Goal: Information Seeking & Learning: Learn about a topic

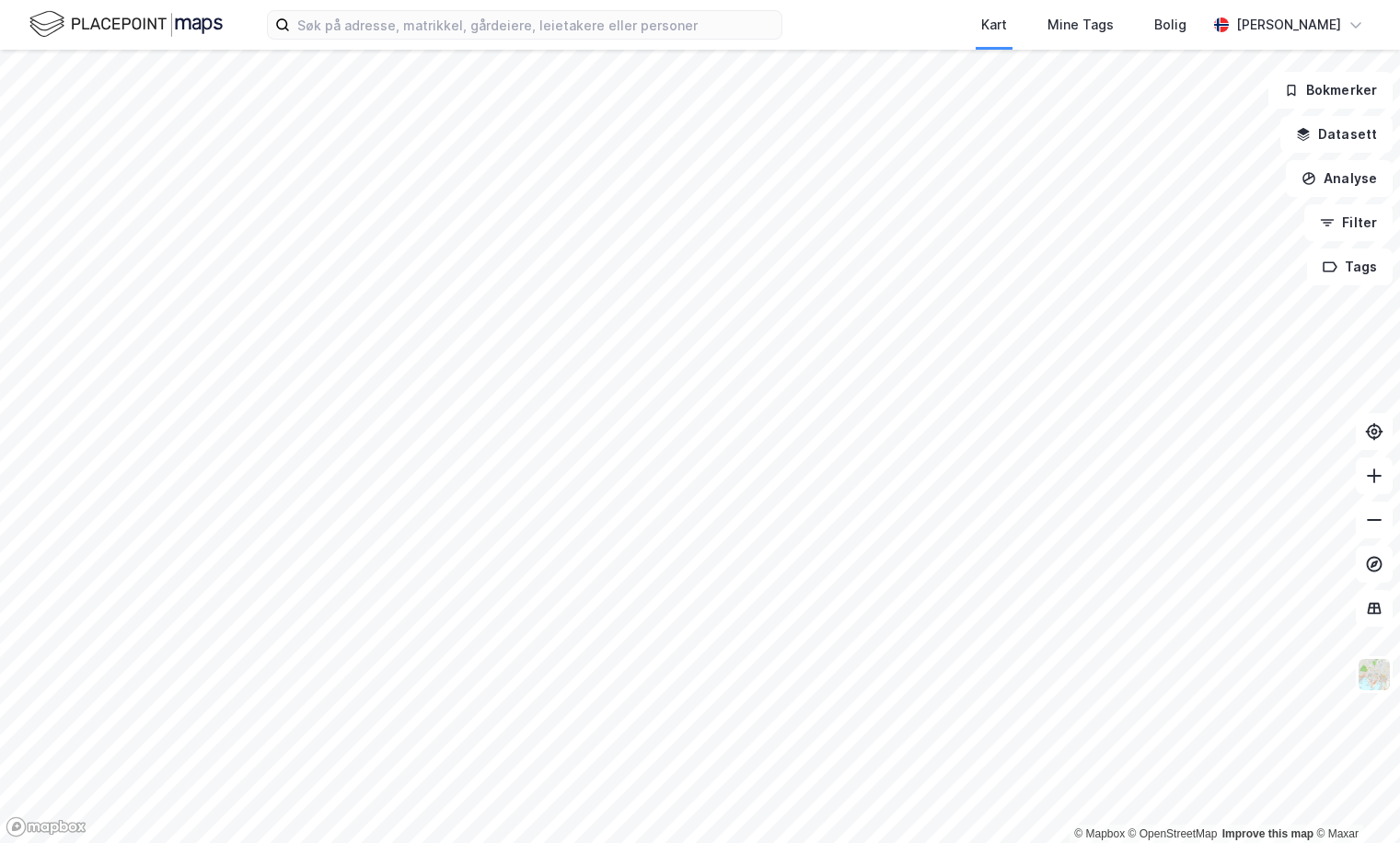
click at [476, 46] on div "Kart Mine Tags Bolig [PERSON_NAME]" at bounding box center [700, 25] width 1400 height 49
click at [494, 18] on input at bounding box center [535, 25] width 492 height 27
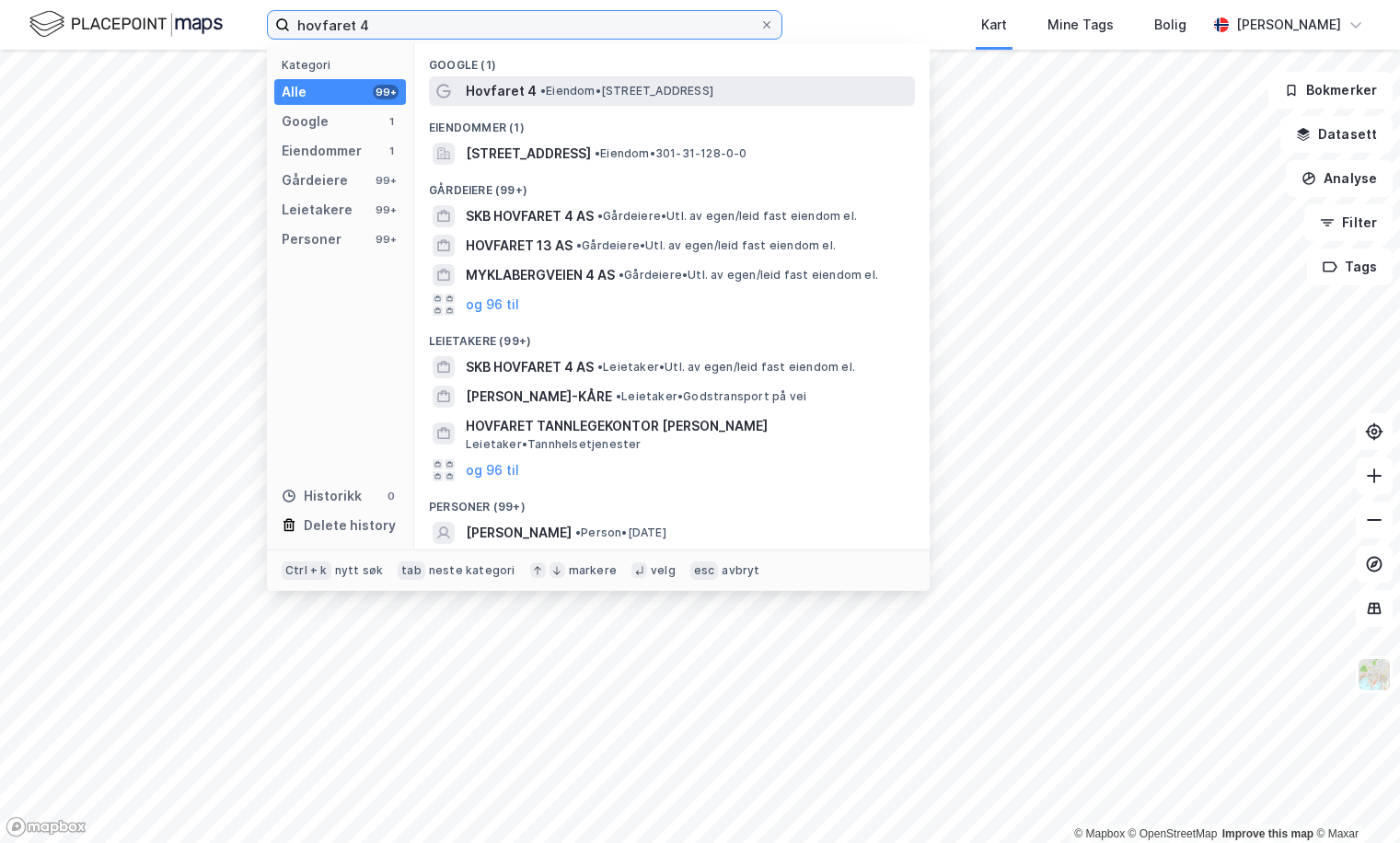
type input "hovfaret 4"
click at [511, 94] on span "Hovfaret 4" at bounding box center [501, 91] width 71 height 22
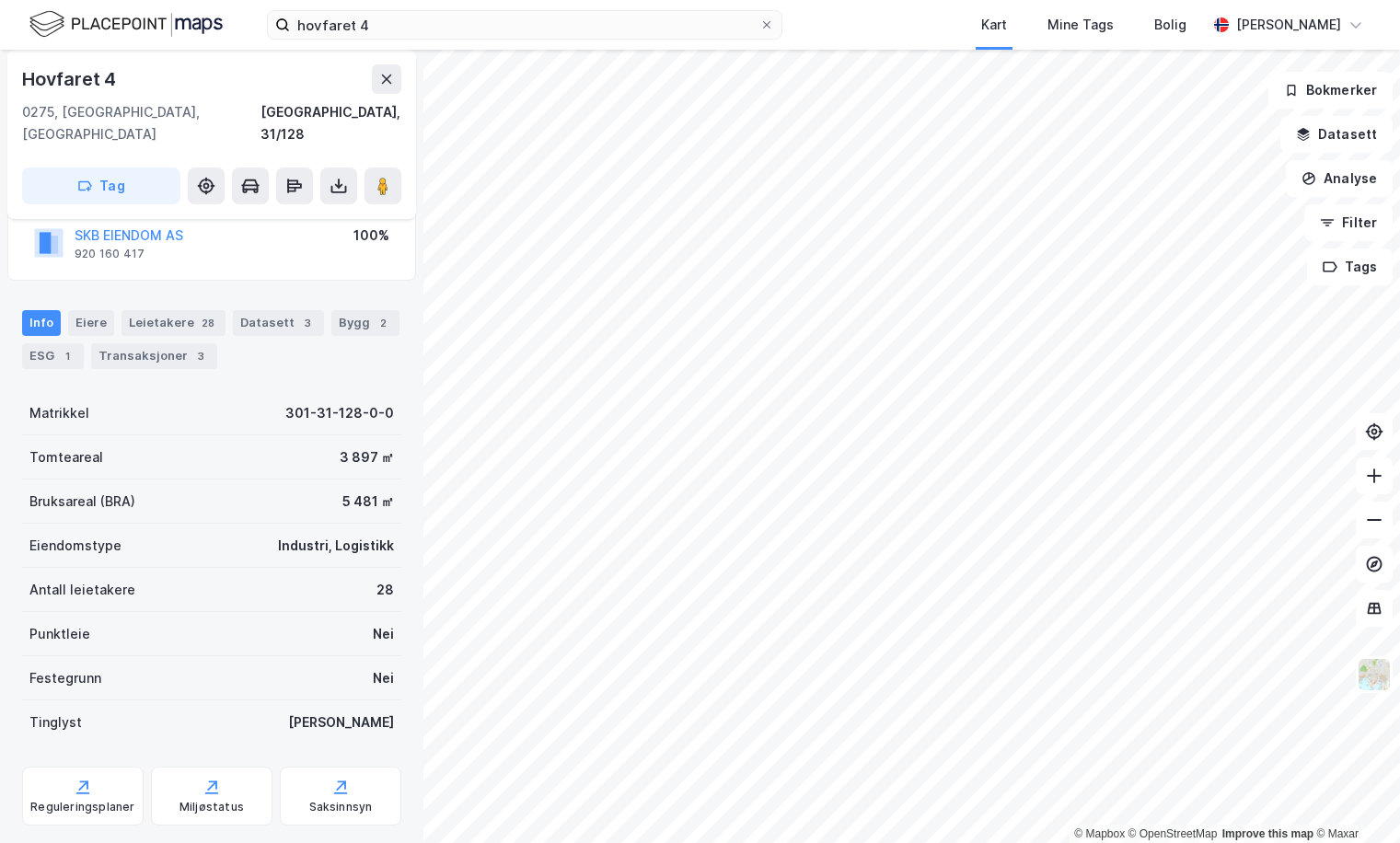
scroll to position [159, 0]
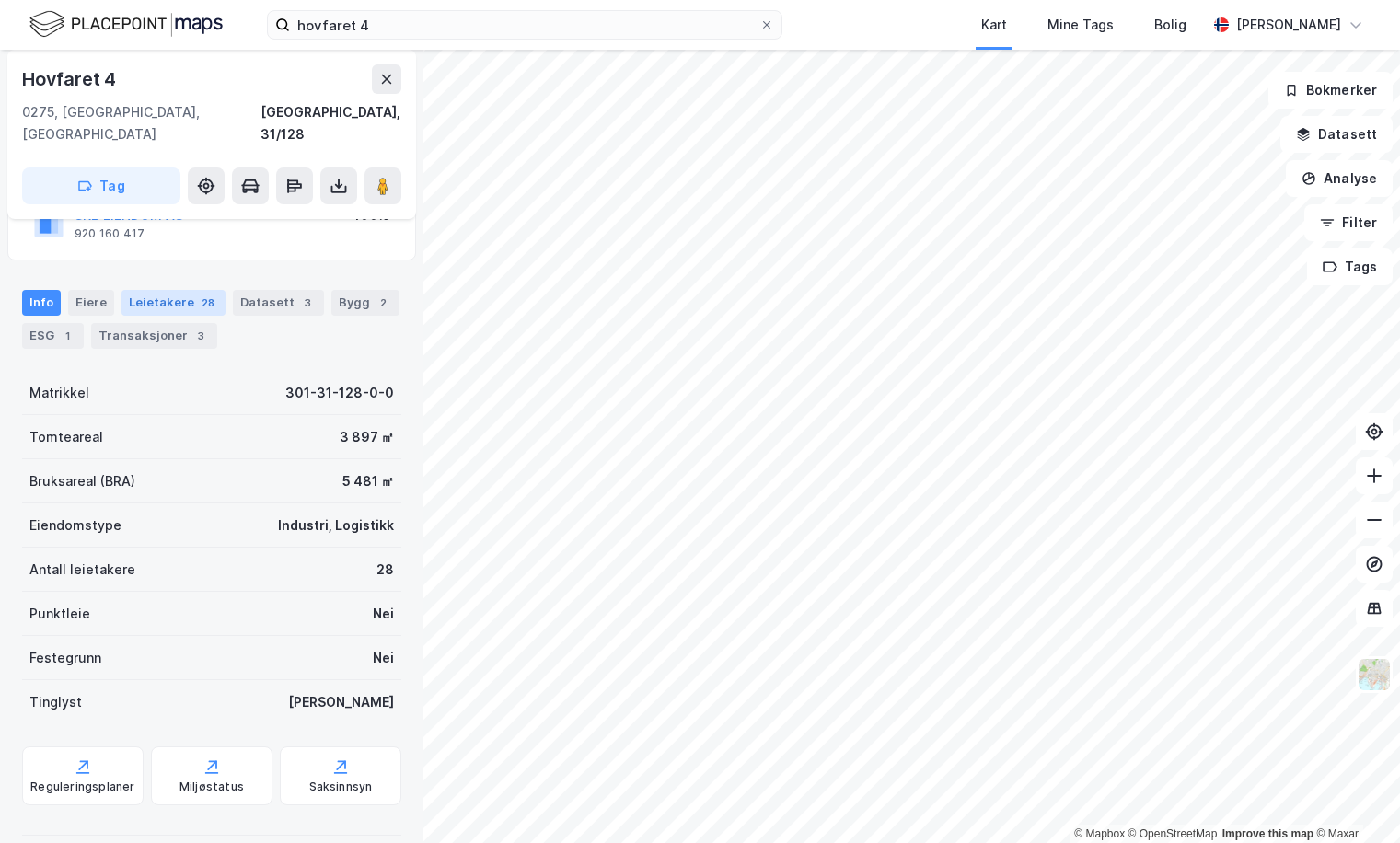
click at [146, 290] on div "Leietakere 28" at bounding box center [173, 302] width 104 height 26
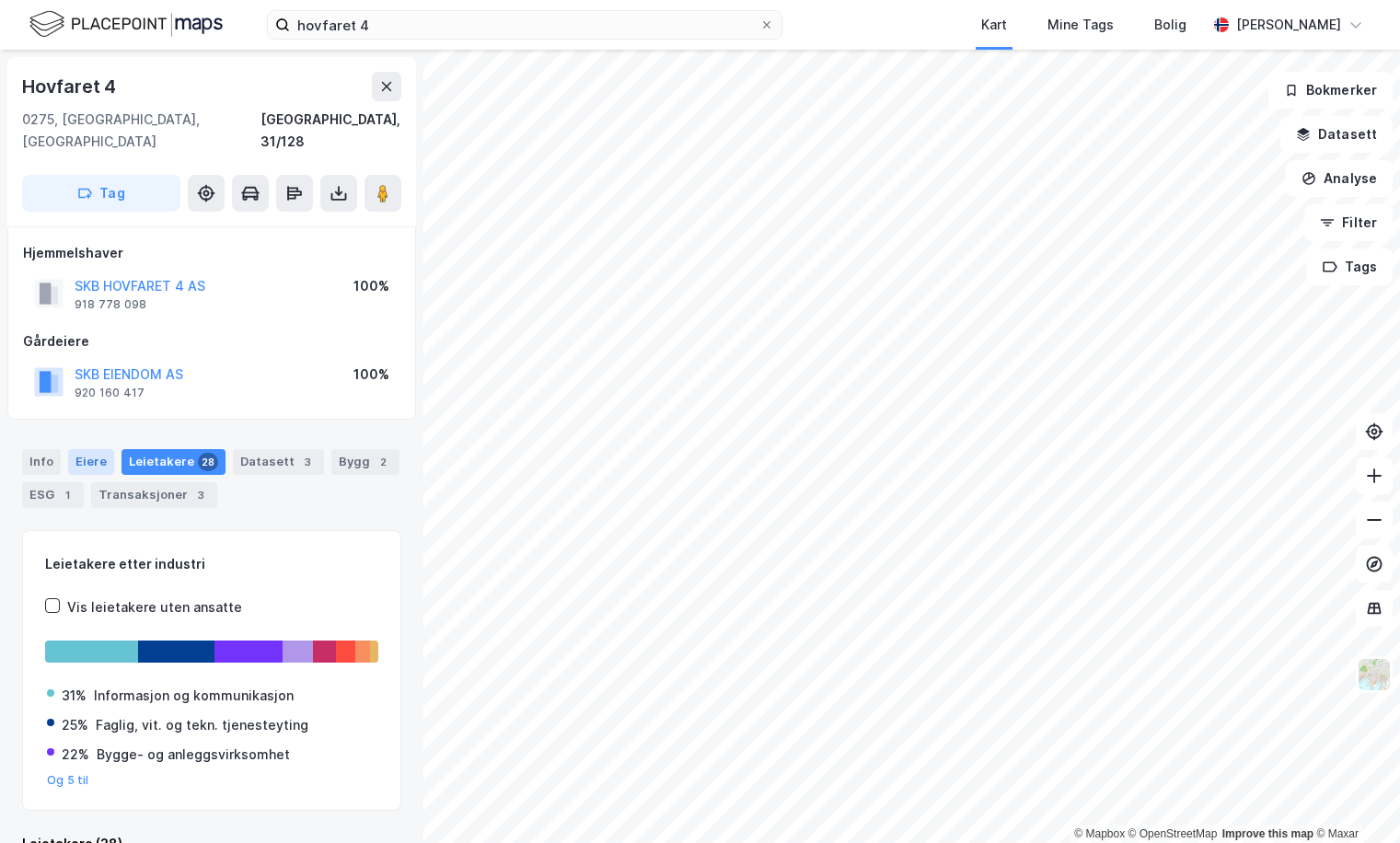
click at [87, 449] on div "Eiere" at bounding box center [91, 461] width 46 height 26
